Goal: Register for event/course

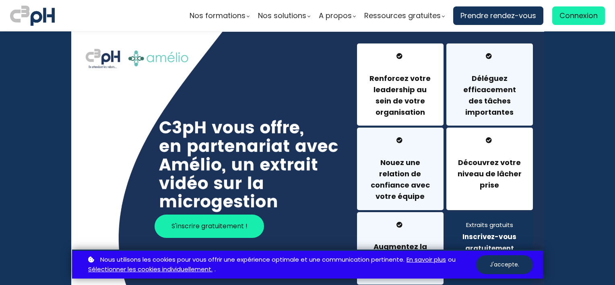
click at [236, 226] on span "S'inscrire gratuitement !" at bounding box center [210, 226] width 76 height 10
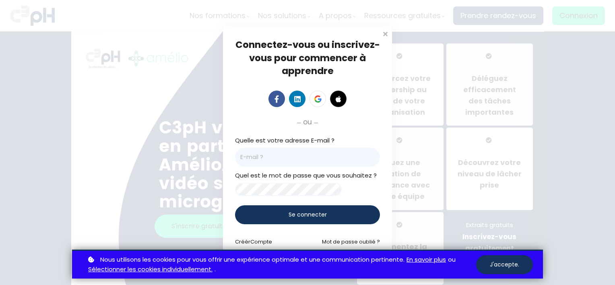
click at [305, 153] on input "email" at bounding box center [307, 157] width 145 height 19
type input "christine.delebarre@scandinave.com"
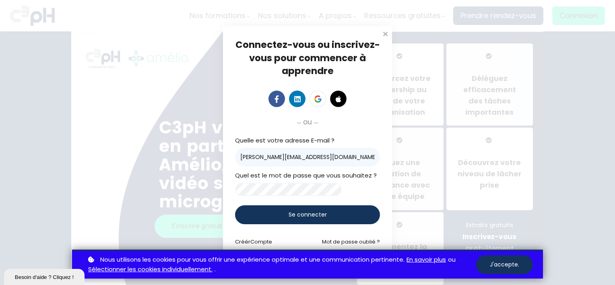
click at [288, 214] on div "Se connecter" at bounding box center [307, 214] width 145 height 19
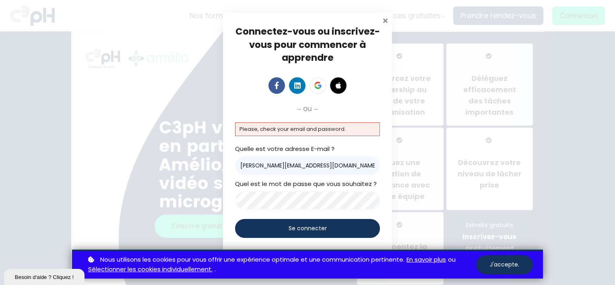
click at [383, 19] on span at bounding box center [385, 20] width 8 height 8
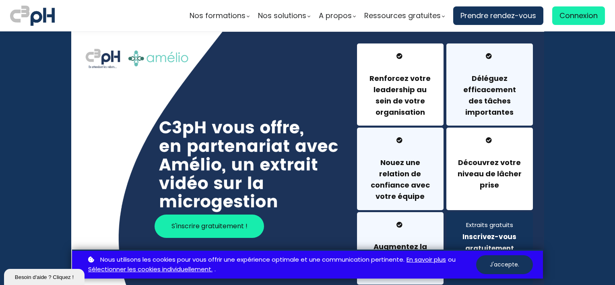
click at [297, 205] on div "S'inscrire gratuitement !" at bounding box center [209, 165] width 275 height 243
click at [512, 265] on button "J'accepte." at bounding box center [504, 264] width 57 height 19
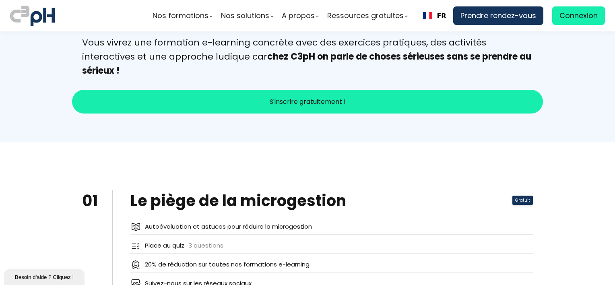
scroll to position [1007, 0]
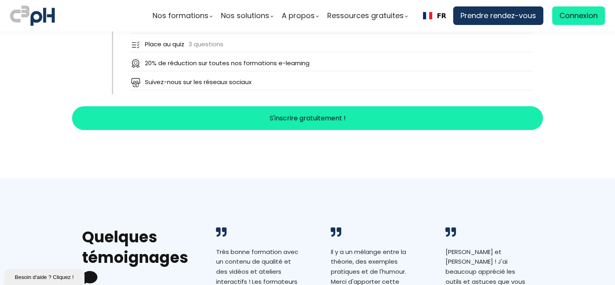
click at [323, 116] on span "S'inscrire gratuitement !" at bounding box center [308, 118] width 76 height 10
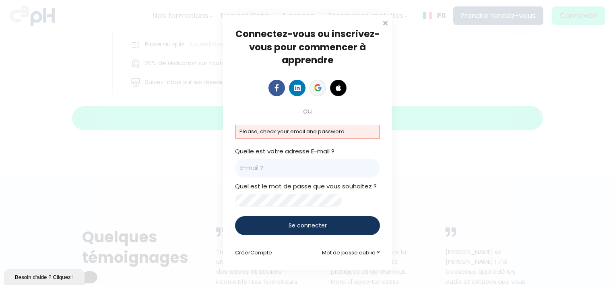
click at [320, 87] on icon at bounding box center [320, 88] width 4 height 3
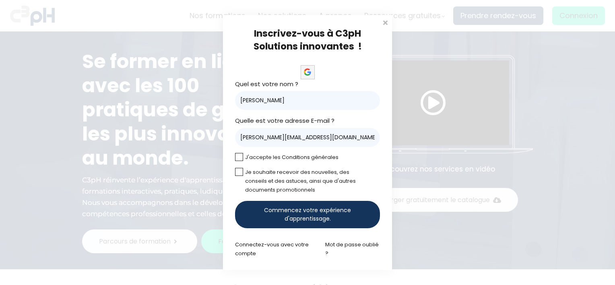
click at [238, 157] on label at bounding box center [239, 157] width 8 height 8
click at [0, 0] on input "checkbox" at bounding box center [0, 0] width 0 height 0
click at [316, 218] on span "Commencez votre expérience d'apprentissage." at bounding box center [308, 214] width 118 height 17
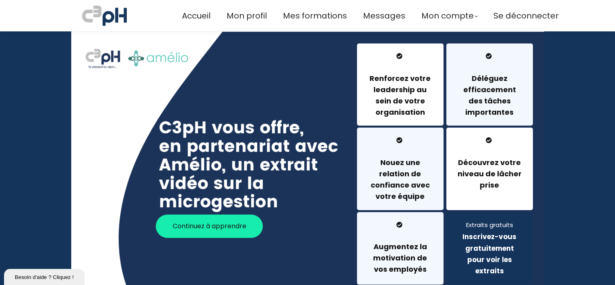
click at [200, 229] on span "Continuez à apprendre" at bounding box center [210, 226] width 74 height 10
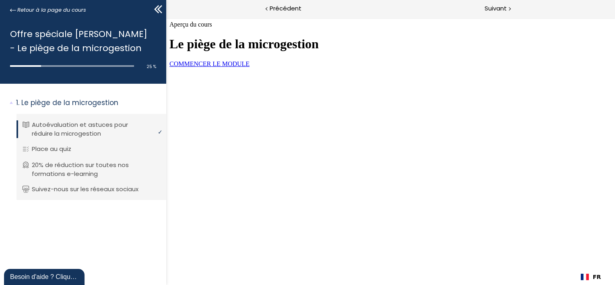
click at [249, 67] on span "COMMENCER LE MODULE" at bounding box center [209, 63] width 80 height 7
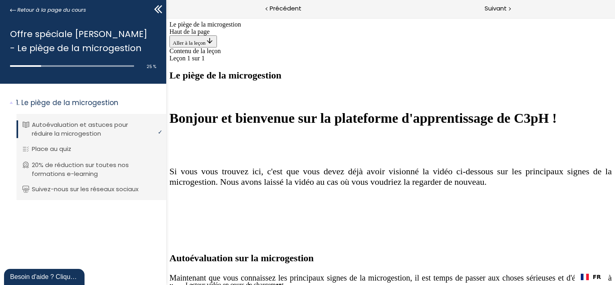
click at [63, 149] on p "Place au quiz" at bounding box center [60, 149] width 52 height 9
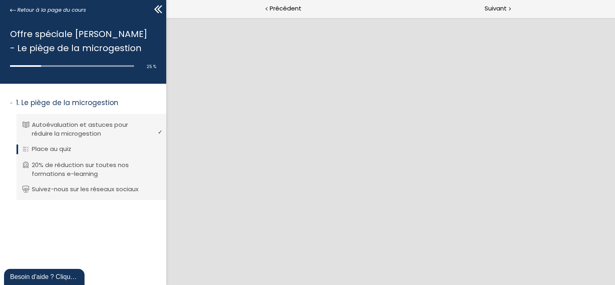
scroll to position [0, 0]
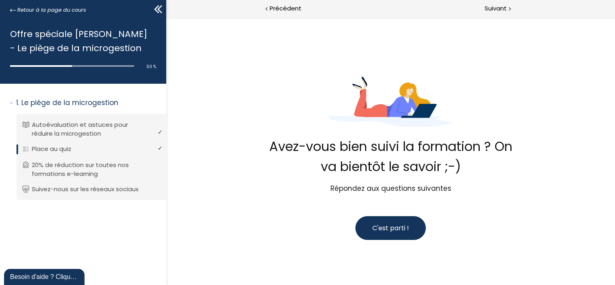
click at [395, 230] on span "C'est parti !" at bounding box center [390, 228] width 37 height 9
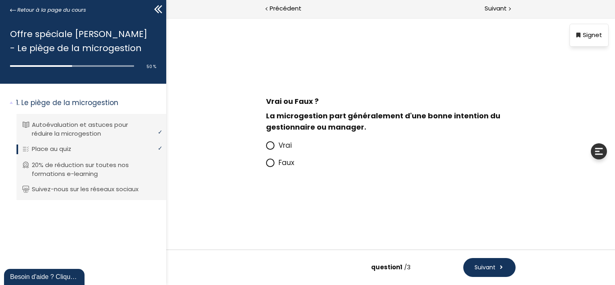
click at [269, 145] on icon at bounding box center [269, 145] width 5 height 5
click at [266, 148] on input "Vrai" at bounding box center [266, 148] width 0 height 0
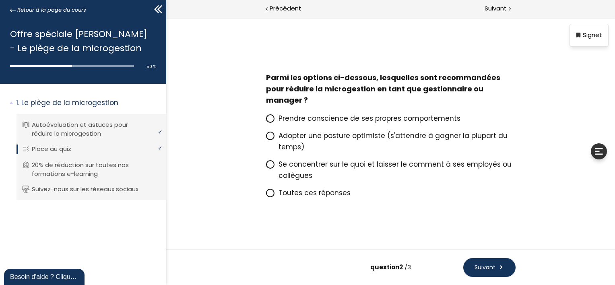
scroll to position [6, 0]
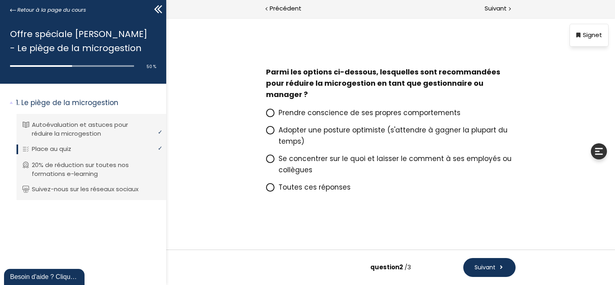
click at [267, 187] on icon at bounding box center [270, 187] width 7 height 7
click at [266, 190] on input "Toutes ces réponses" at bounding box center [266, 190] width 0 height 0
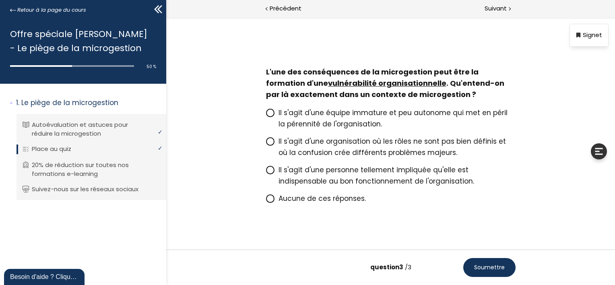
scroll to position [17, 0]
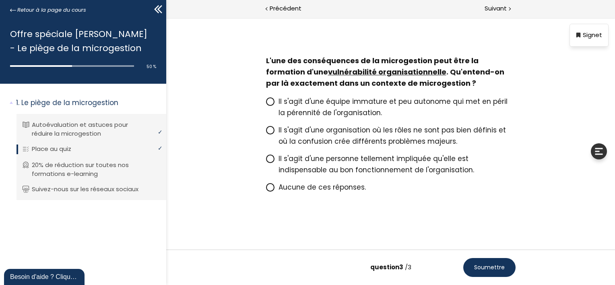
click at [271, 161] on icon at bounding box center [270, 158] width 7 height 7
click at [266, 161] on input "Il s'agit d'une personne tellement impliquée qu'elle est indispensable au bon f…" at bounding box center [266, 161] width 0 height 0
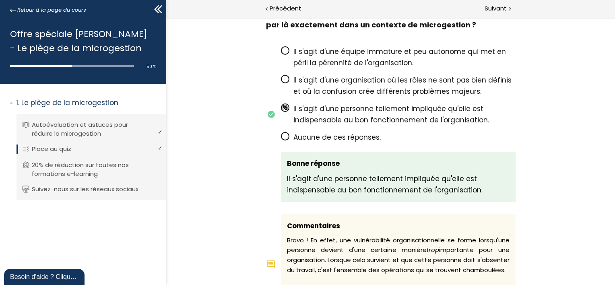
scroll to position [806, 0]
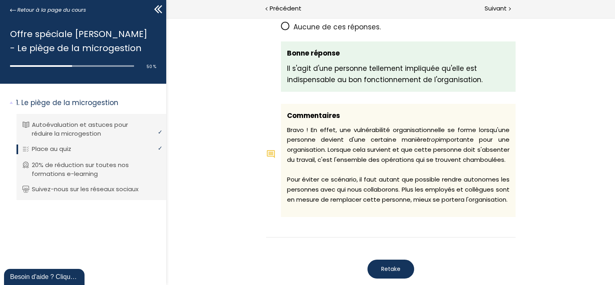
click at [401, 261] on button "Retake" at bounding box center [390, 269] width 47 height 19
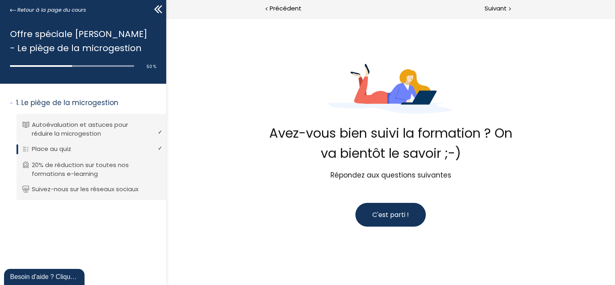
scroll to position [12, 0]
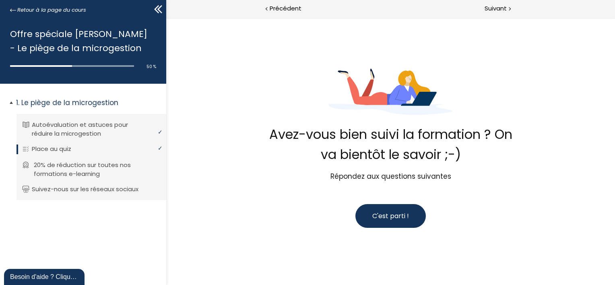
click at [64, 166] on p "20% de réduction sur toutes nos formations e-learning" at bounding box center [97, 170] width 127 height 18
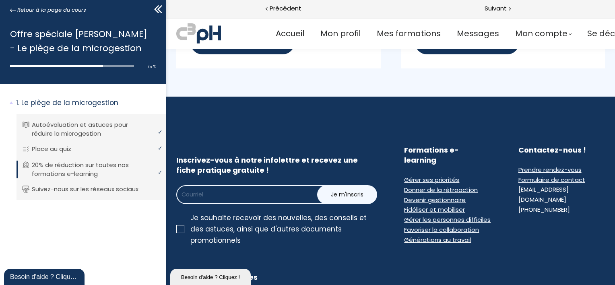
scroll to position [1007, 0]
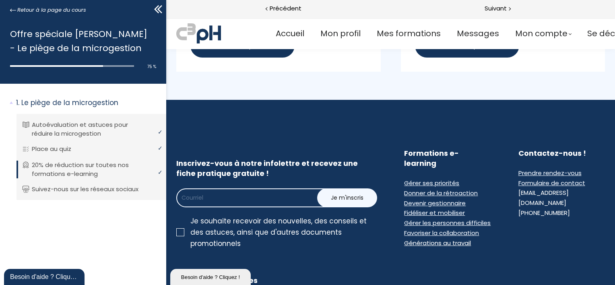
click at [260, 207] on input "email" at bounding box center [260, 198] width 169 height 19
type input "christine.delebarre@scandinave.com"
click at [348, 201] on span "Je m'inscris" at bounding box center [347, 198] width 33 height 8
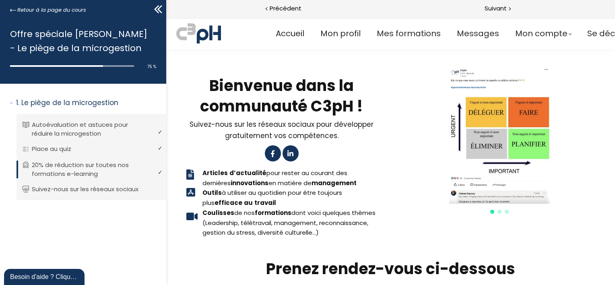
scroll to position [0, 0]
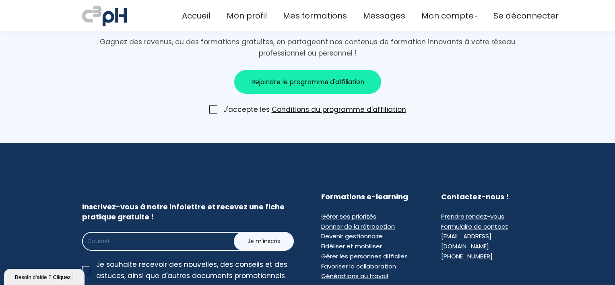
click at [343, 213] on span "Gérer ses priorités" at bounding box center [348, 216] width 55 height 8
